Goal: Task Accomplishment & Management: Manage account settings

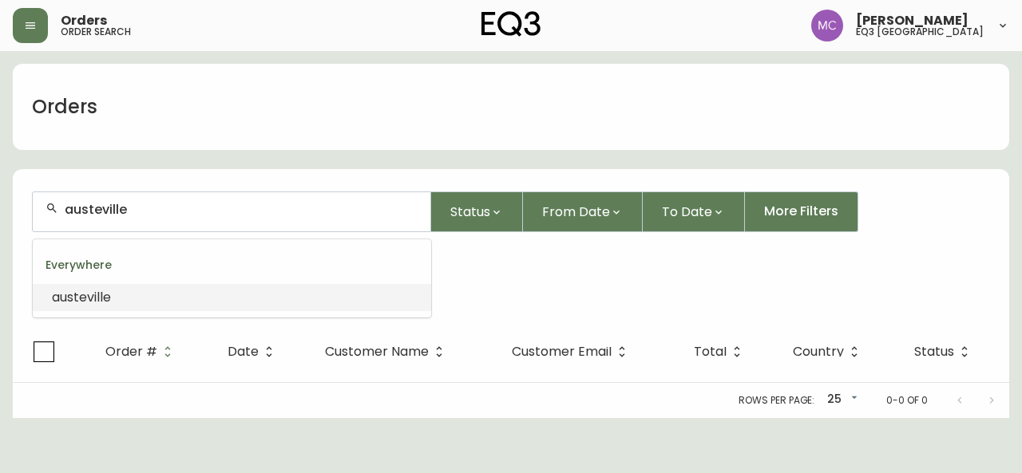
drag, startPoint x: 168, startPoint y: 205, endPoint x: 7, endPoint y: 184, distance: 161.8
click at [7, 184] on main "Orders austeville Status From Date To Date More Filters Everywhere austeville O…" at bounding box center [511, 234] width 1022 height 367
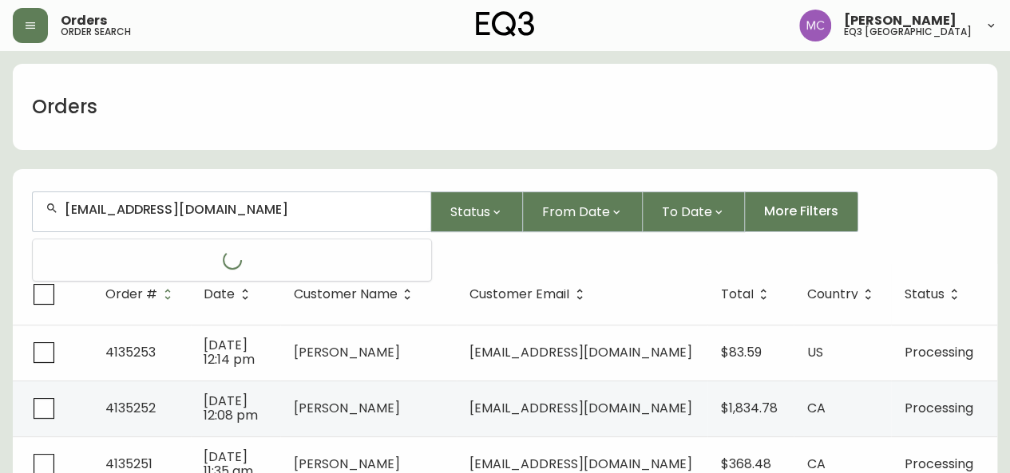
type input "[EMAIL_ADDRESS][DOMAIN_NAME]"
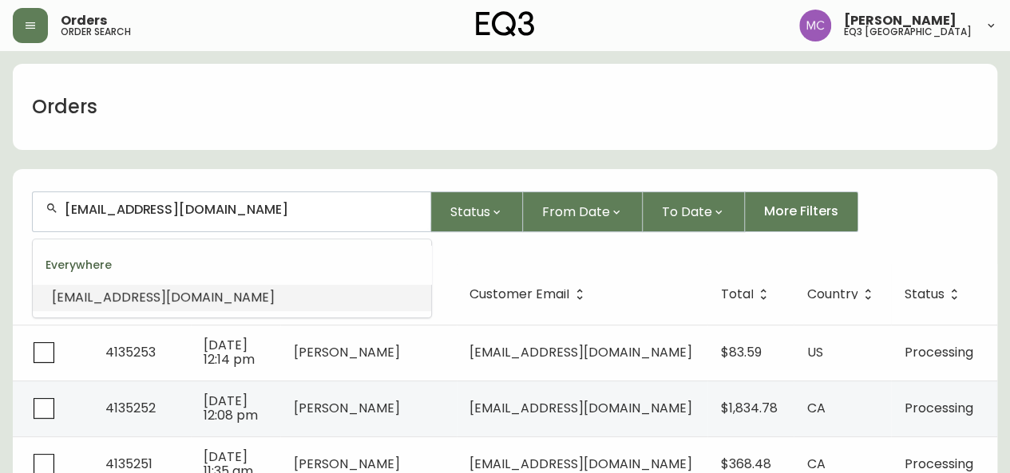
click at [142, 311] on li "[EMAIL_ADDRESS][DOMAIN_NAME]" at bounding box center [232, 297] width 398 height 27
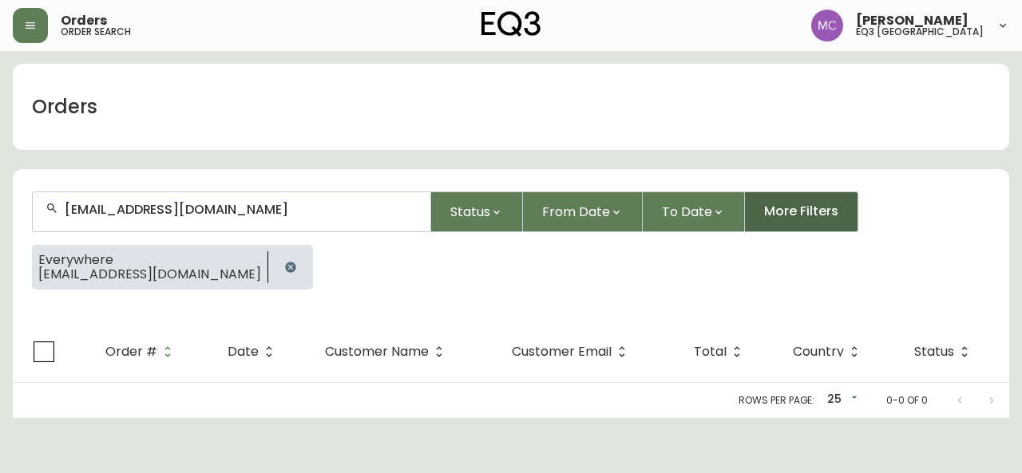
click at [784, 216] on span "More Filters" at bounding box center [801, 212] width 74 height 18
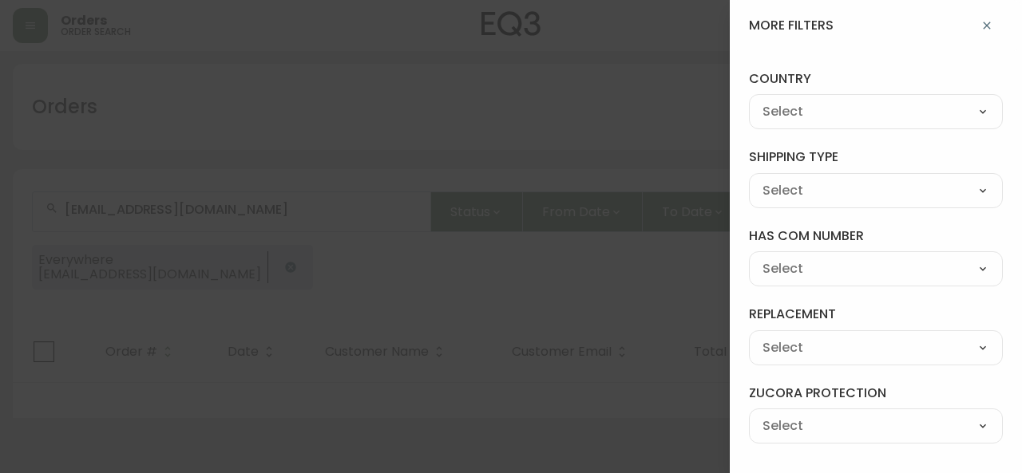
click at [820, 119] on select "--- [GEOGRAPHIC_DATA] [GEOGRAPHIC_DATA]" at bounding box center [876, 113] width 254 height 24
select select "CA"
click at [749, 101] on select "--- [GEOGRAPHIC_DATA] [GEOGRAPHIC_DATA]" at bounding box center [876, 113] width 254 height 24
type input "CA"
click at [495, 121] on div at bounding box center [511, 236] width 1022 height 473
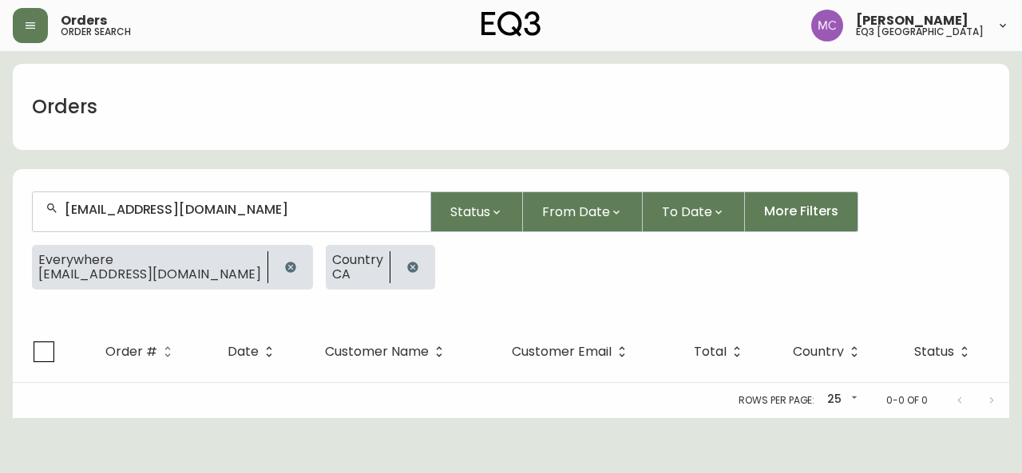
click at [745, 192] on button "More Filters" at bounding box center [801, 212] width 113 height 41
select select "CA"
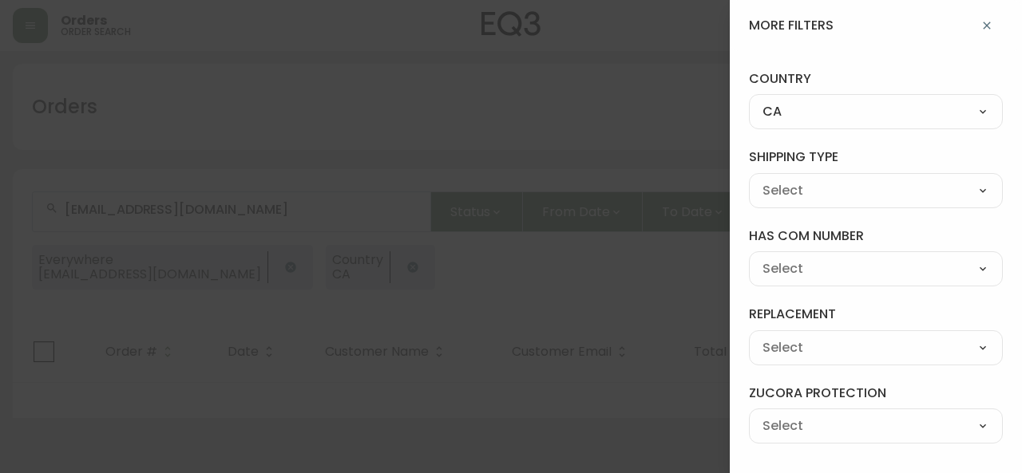
click at [992, 23] on icon "button" at bounding box center [986, 25] width 13 height 13
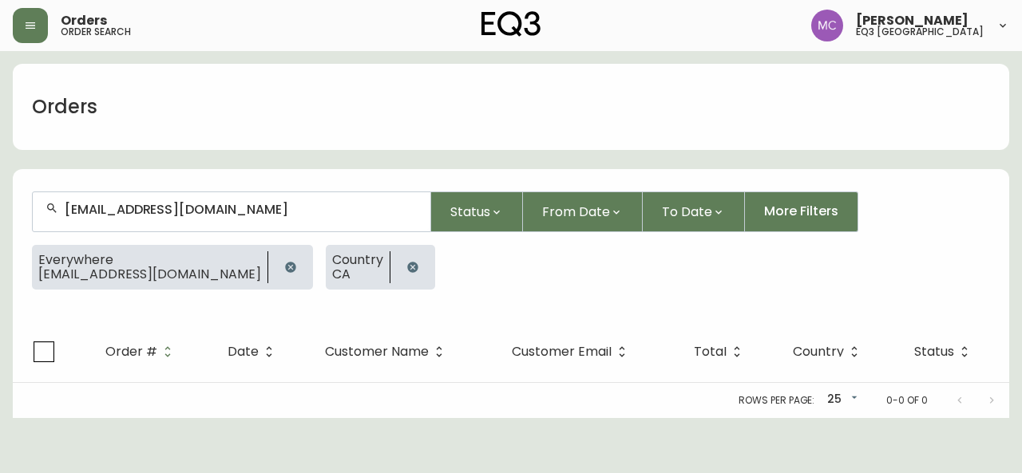
click at [406, 261] on icon "button" at bounding box center [412, 267] width 13 height 13
click at [275, 269] on button "button" at bounding box center [291, 267] width 32 height 32
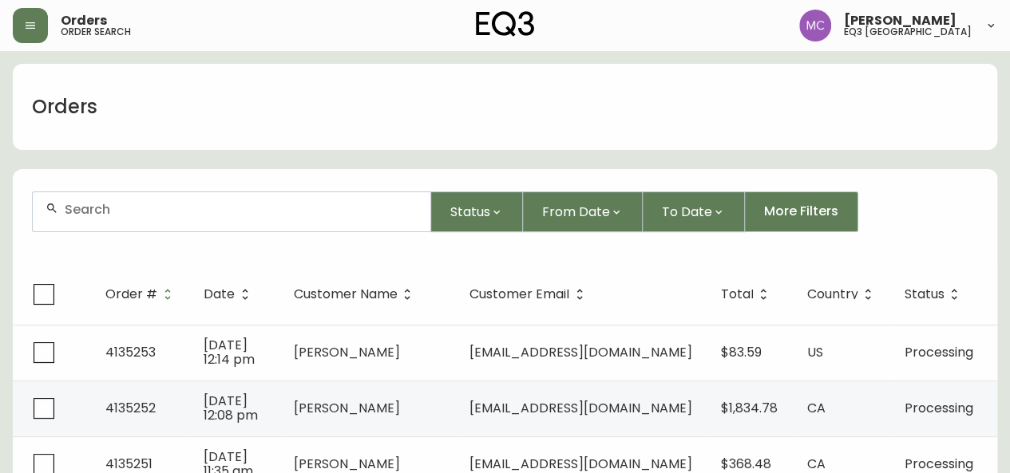
click at [125, 218] on div at bounding box center [232, 211] width 398 height 39
type input "austeville"
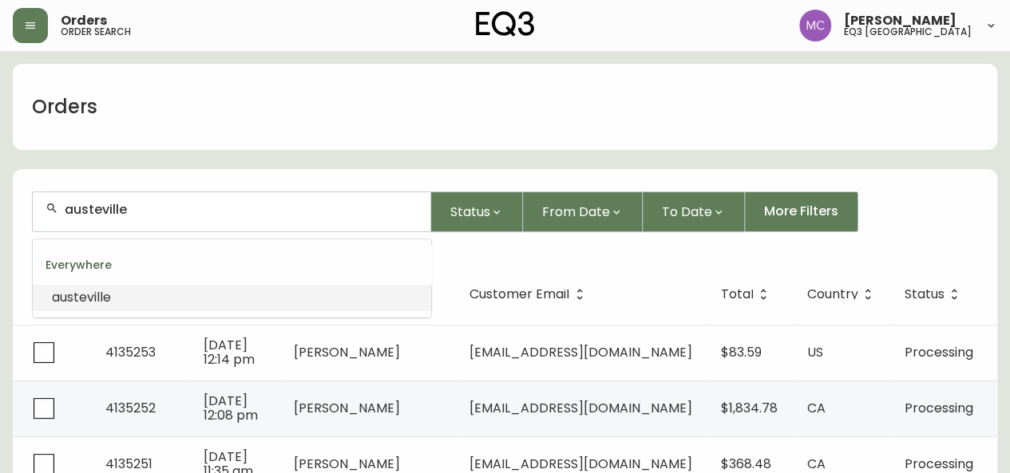
click at [77, 310] on li "austeville" at bounding box center [232, 297] width 398 height 27
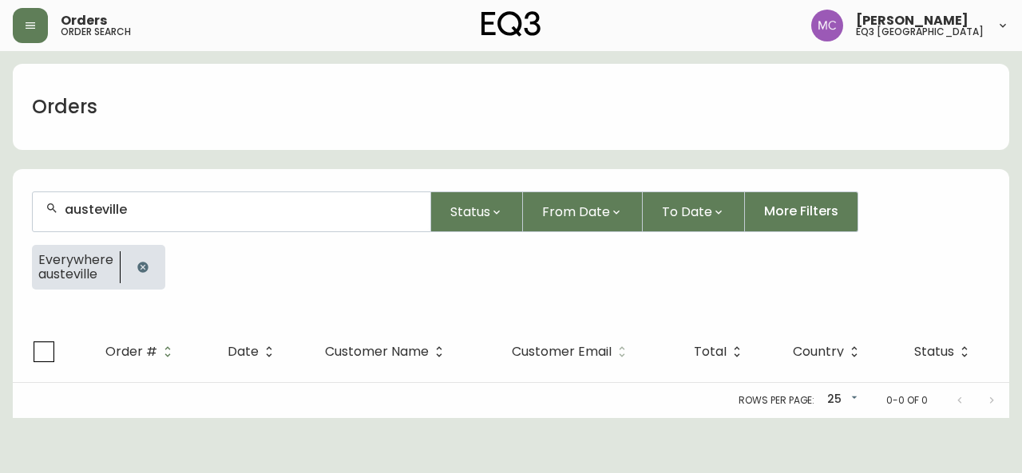
click at [544, 348] on span "Customer Email" at bounding box center [562, 352] width 100 height 10
click at [618, 345] on icon at bounding box center [622, 352] width 14 height 14
click at [548, 349] on span "Customer Email" at bounding box center [562, 352] width 100 height 10
click at [830, 357] on span "Country" at bounding box center [829, 352] width 72 height 14
click at [142, 263] on icon "button" at bounding box center [143, 267] width 13 height 13
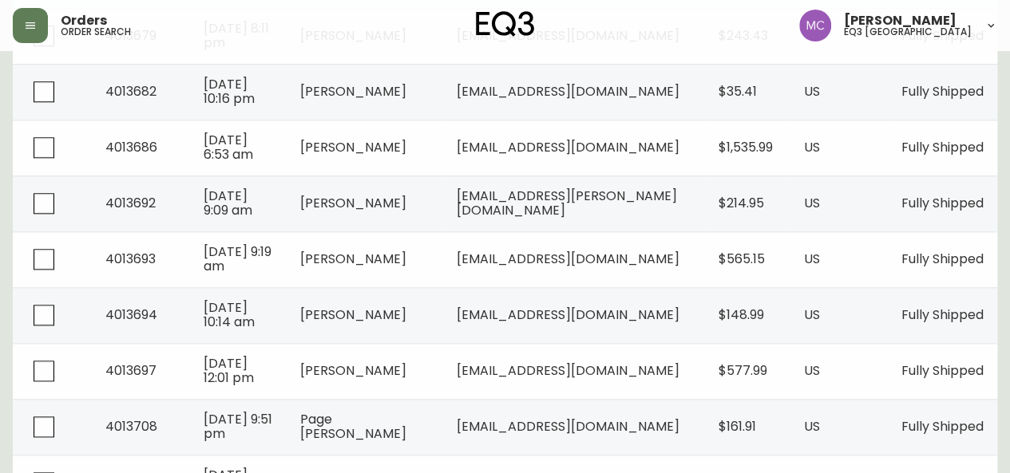
scroll to position [1043, 0]
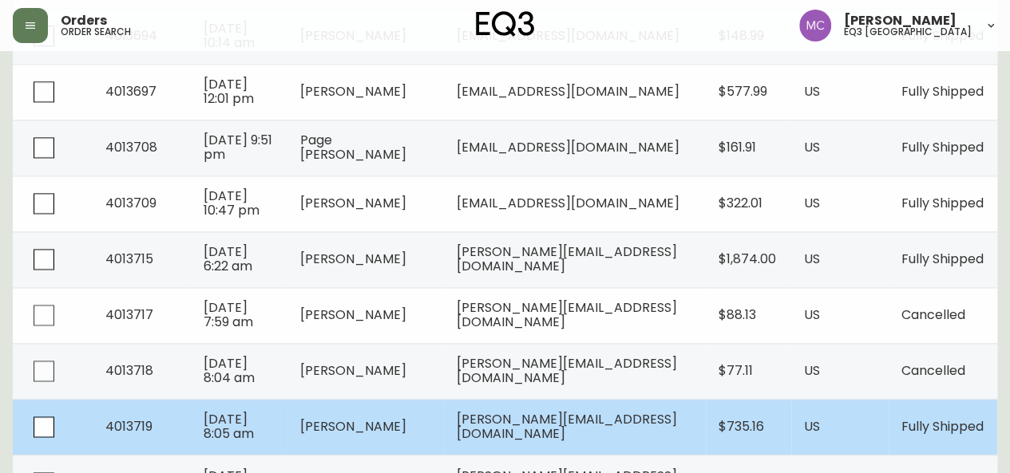
click at [138, 427] on span "4013719" at bounding box center [128, 427] width 47 height 18
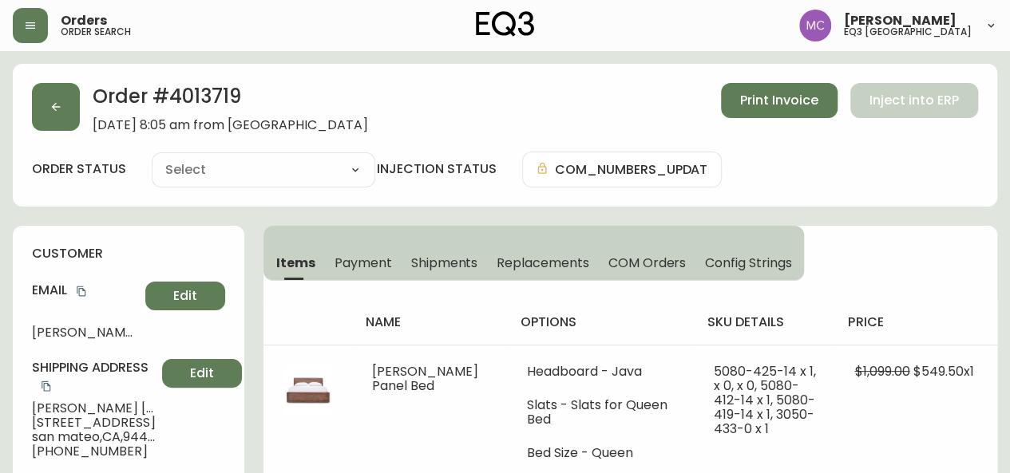
type input "Fully Shipped"
select select "FULLY_SHIPPED"
click at [61, 109] on icon "button" at bounding box center [55, 107] width 13 height 13
